Goal: Find specific page/section: Find specific page/section

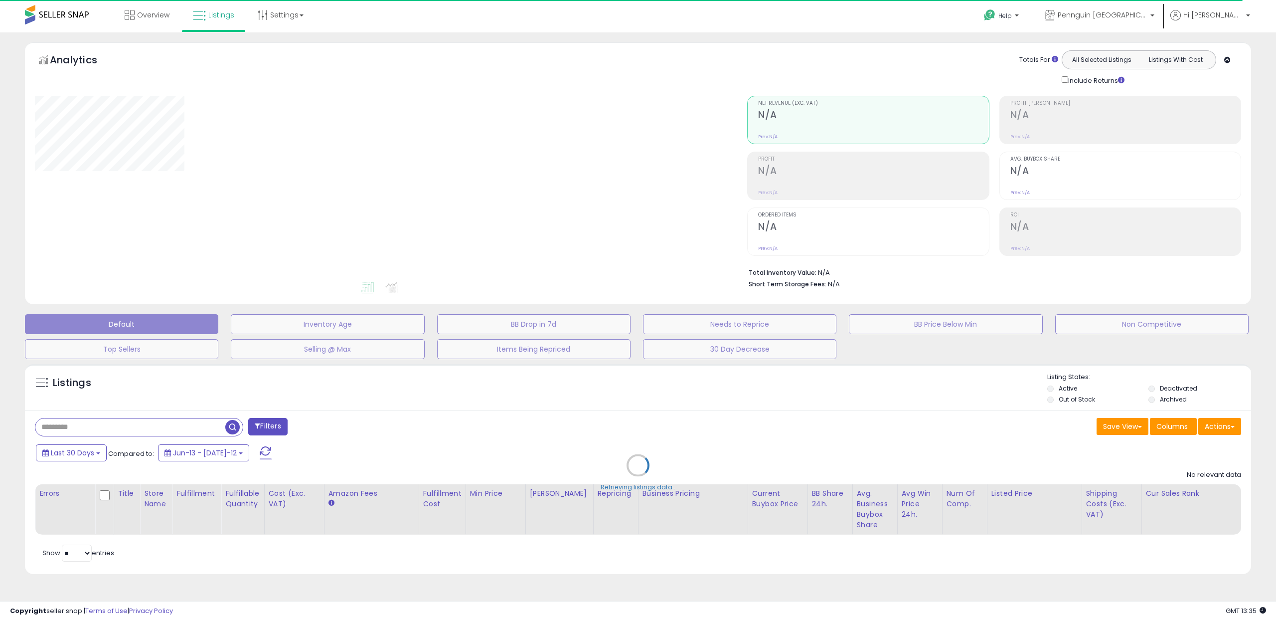
type input "********"
select select "**"
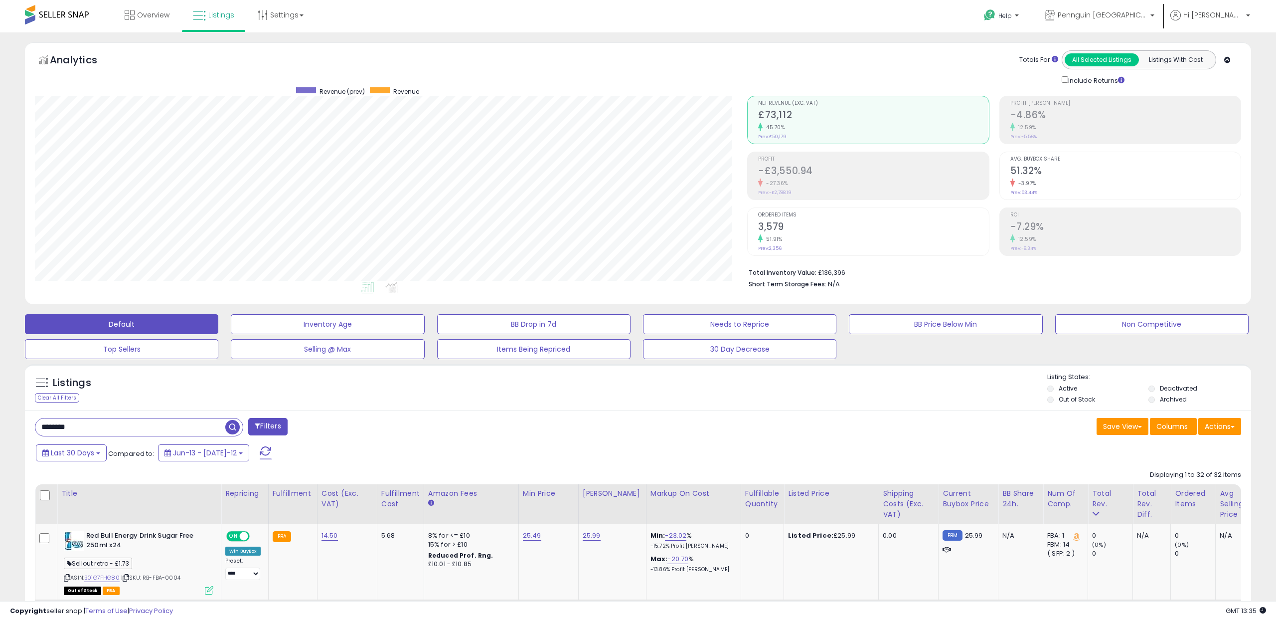
scroll to position [204, 713]
